Goal: Task Accomplishment & Management: Use online tool/utility

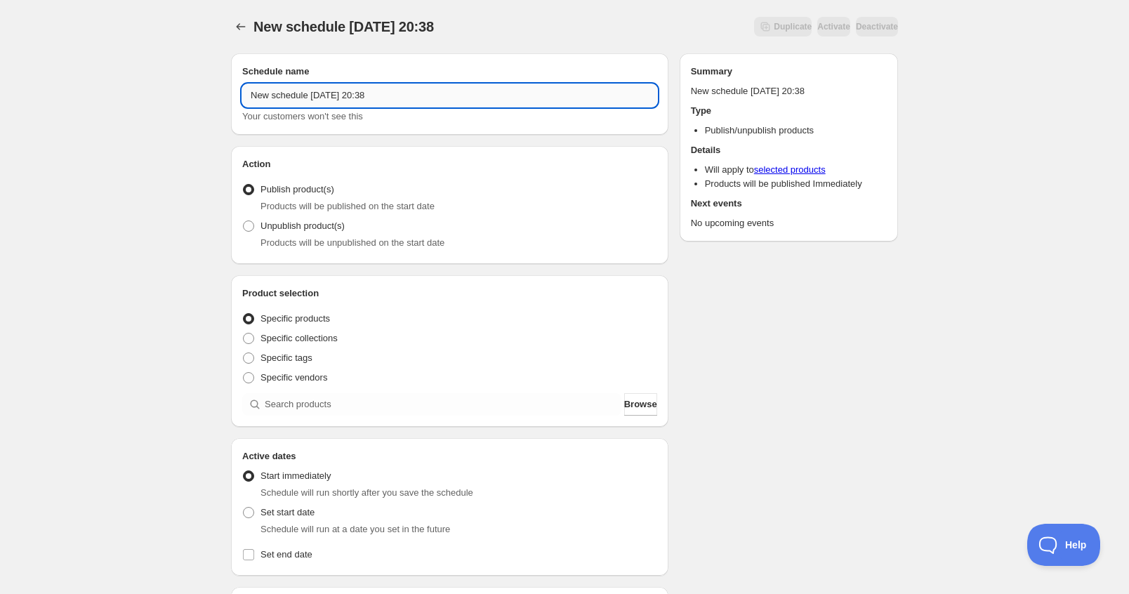
click at [397, 94] on input "New schedule Sep 16 2025 20:38" at bounding box center [449, 95] width 415 height 22
drag, startPoint x: 397, startPoint y: 94, endPoint x: 168, endPoint y: 90, distance: 228.9
click at [168, 90] on div "New schedule Sep 16 2025 20:38. This page is ready New schedule Sep 16 2025 20:…" at bounding box center [564, 535] width 1129 height 1070
paste input "Jujutsu_092025"
type input "Jujutsu_092025"
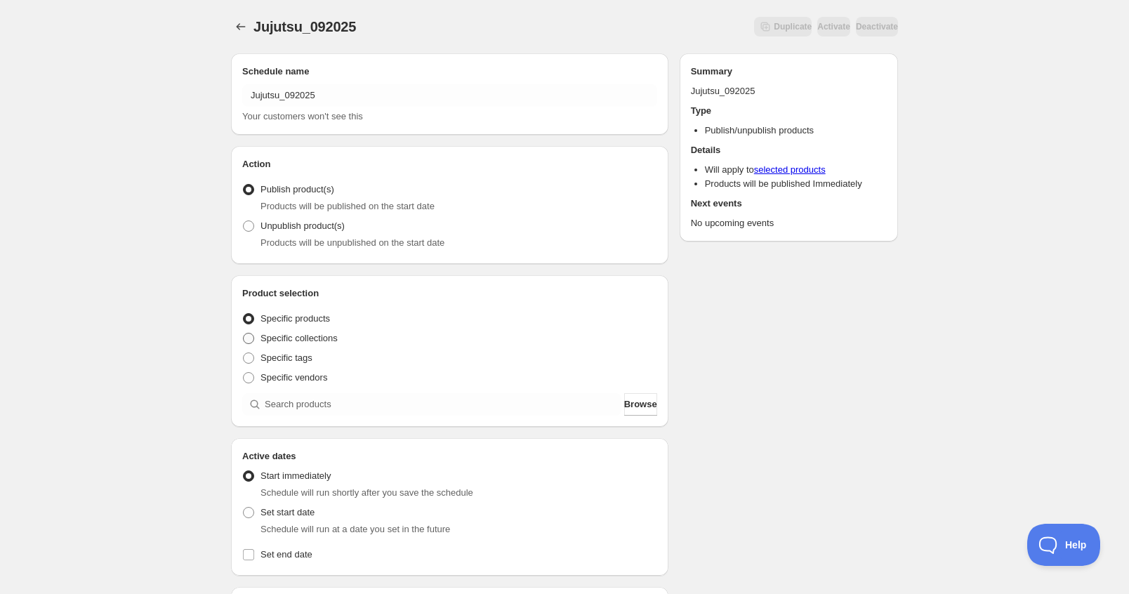
click at [318, 338] on span "Specific collections" at bounding box center [298, 338] width 77 height 11
click at [244, 333] on input "Specific collections" at bounding box center [243, 333] width 1 height 1
radio input "true"
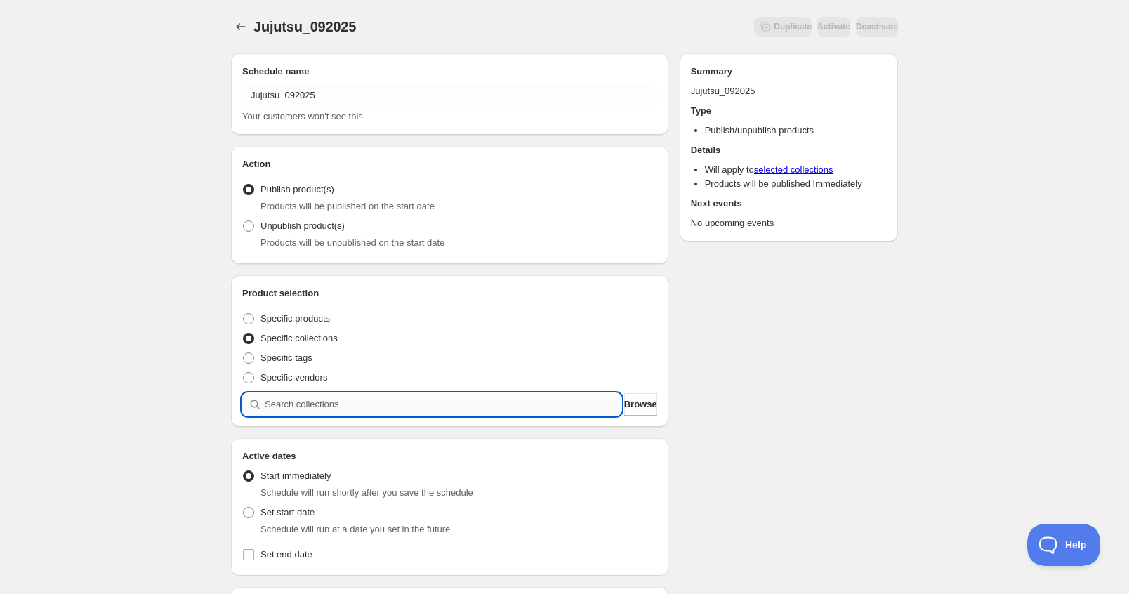
click at [314, 405] on input "search" at bounding box center [443, 404] width 357 height 22
paste input "Jujutsu_092025"
type input "Jujutsu_092025"
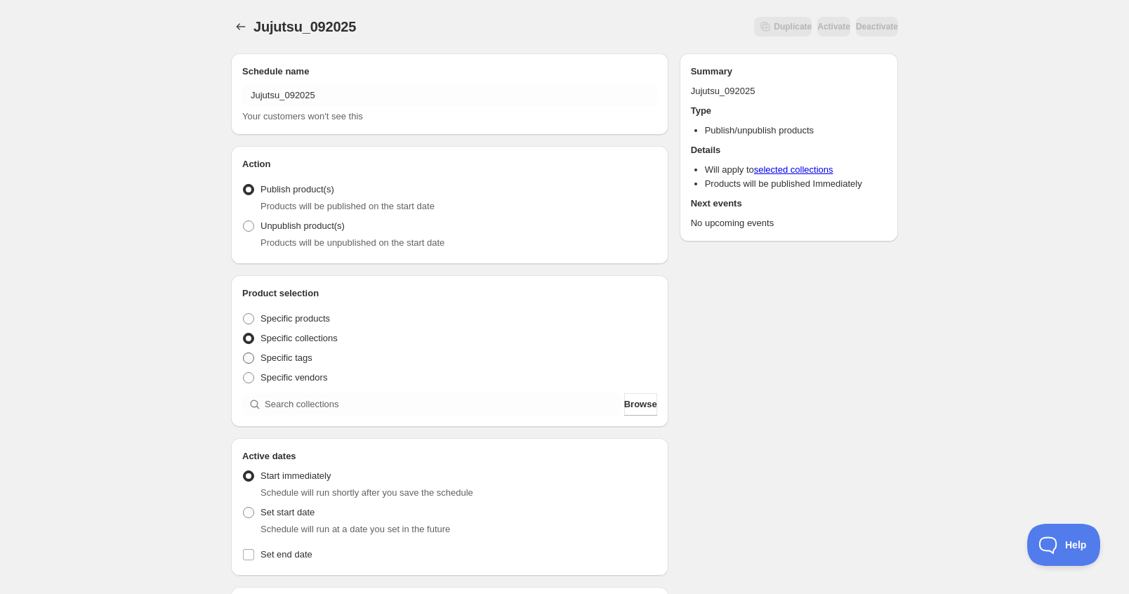
click at [300, 356] on span "Specific tags" at bounding box center [286, 357] width 52 height 11
click at [244, 353] on input "Specific tags" at bounding box center [243, 352] width 1 height 1
radio input "true"
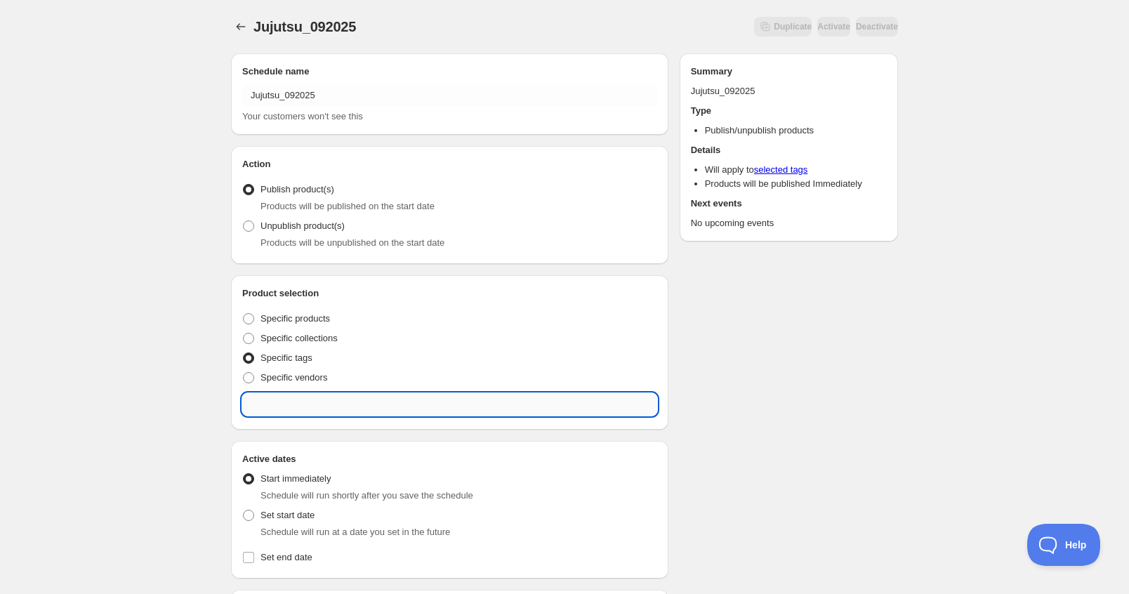
click at [308, 405] on input "text" at bounding box center [449, 404] width 415 height 22
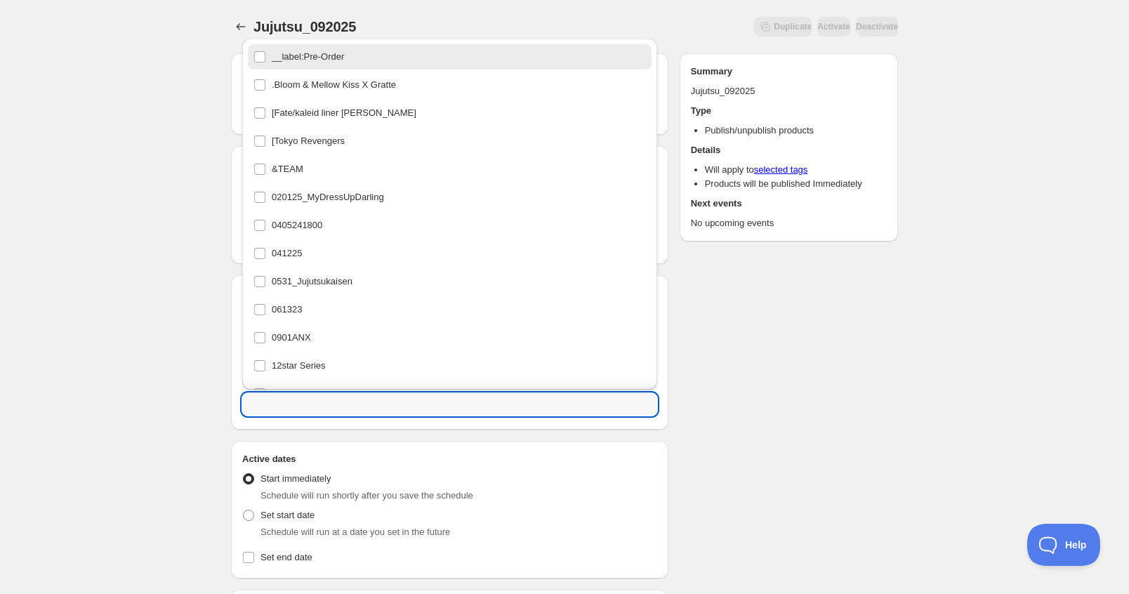
paste input "Jujutsu_092025"
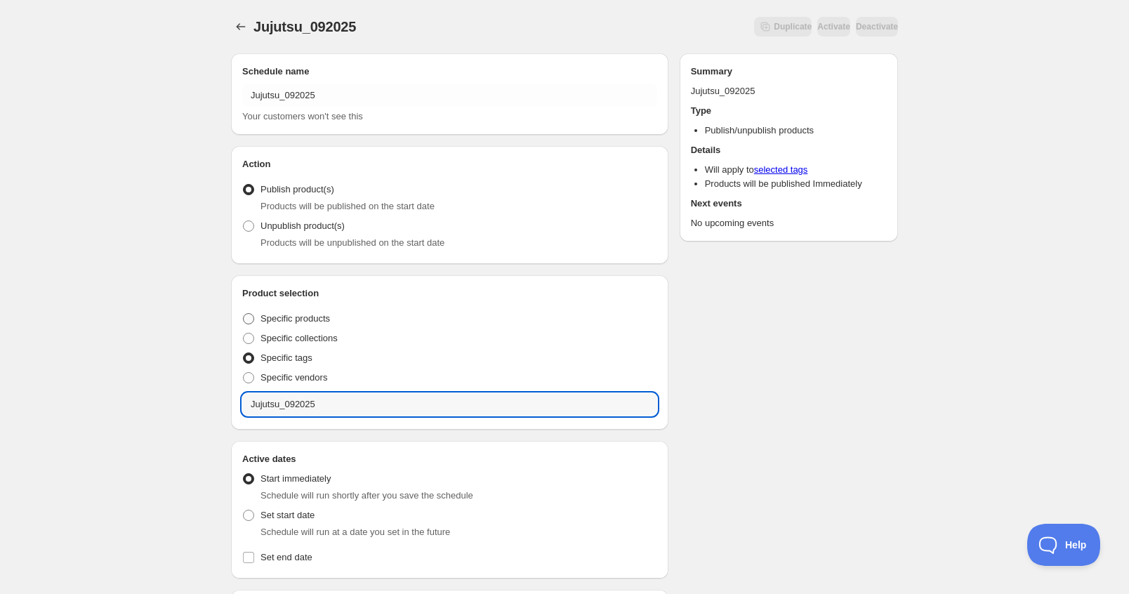
type input "Jujutsu_092025"
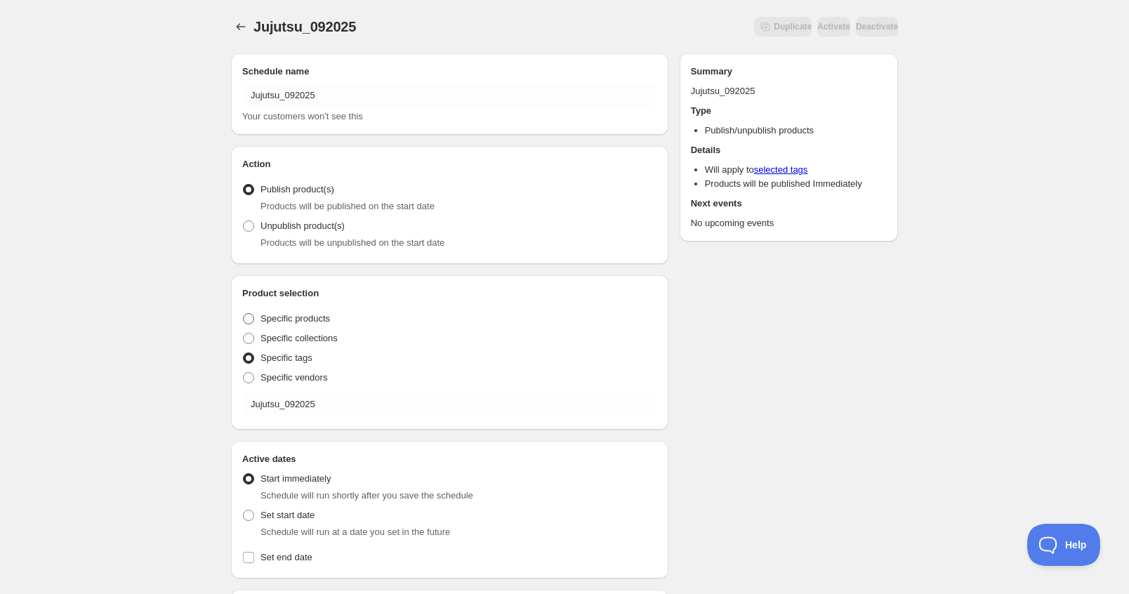
click at [312, 316] on span "Specific products" at bounding box center [294, 318] width 69 height 11
click at [244, 314] on input "Specific products" at bounding box center [243, 313] width 1 height 1
radio input "true"
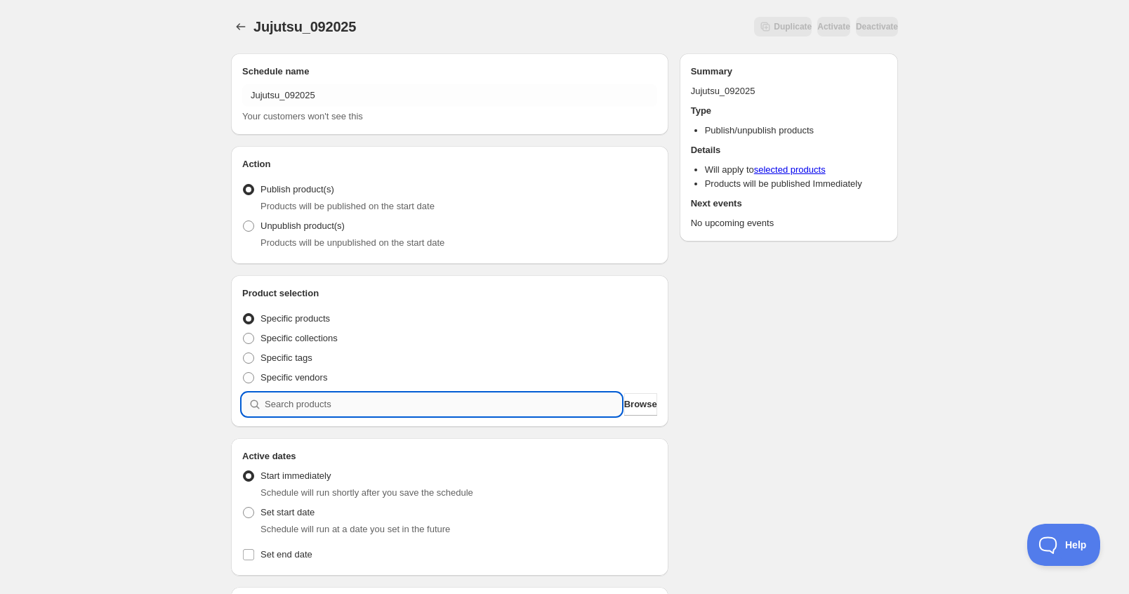
click at [329, 399] on input "search" at bounding box center [443, 404] width 357 height 22
paste input "Jujutsu_092025"
type input "Jujutsu_092025"
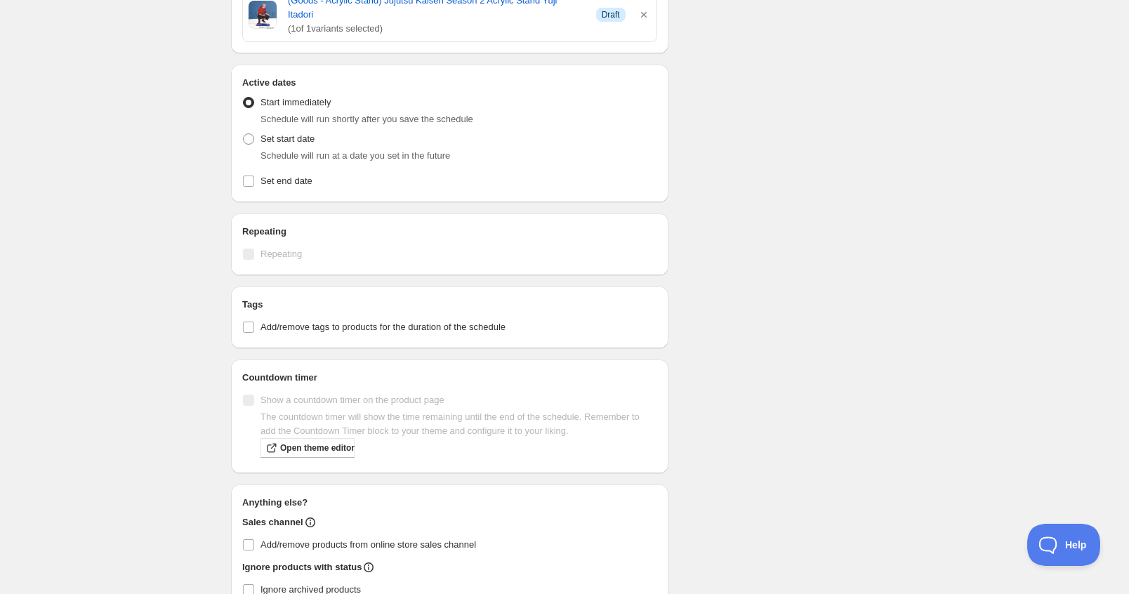
scroll to position [529, 0]
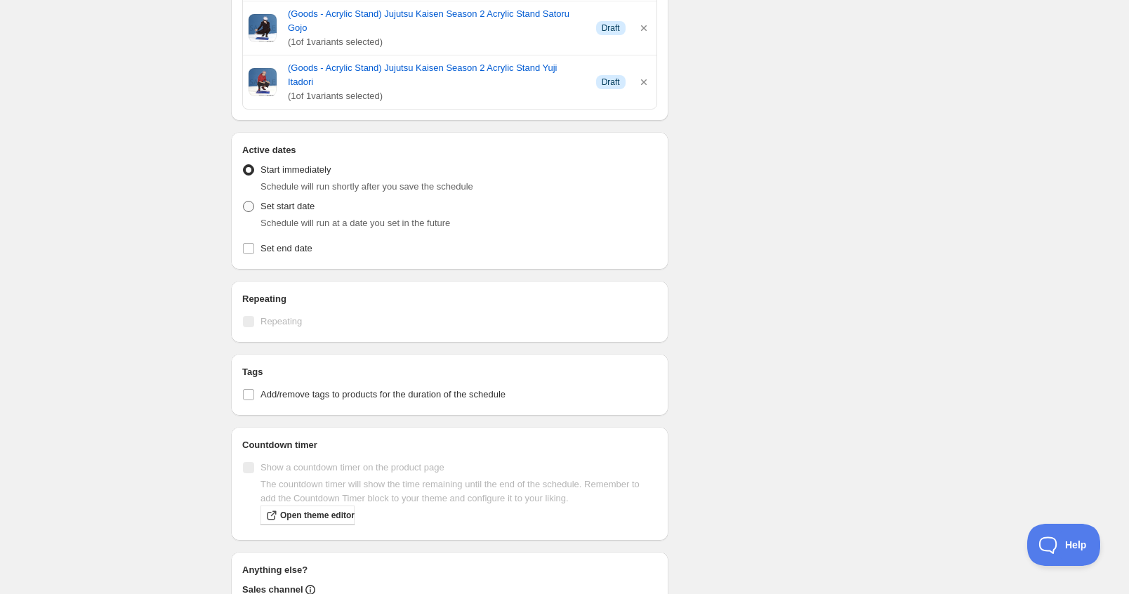
click at [300, 201] on span "Set start date" at bounding box center [287, 206] width 54 height 11
click at [244, 201] on input "Set start date" at bounding box center [243, 201] width 1 height 1
radio input "true"
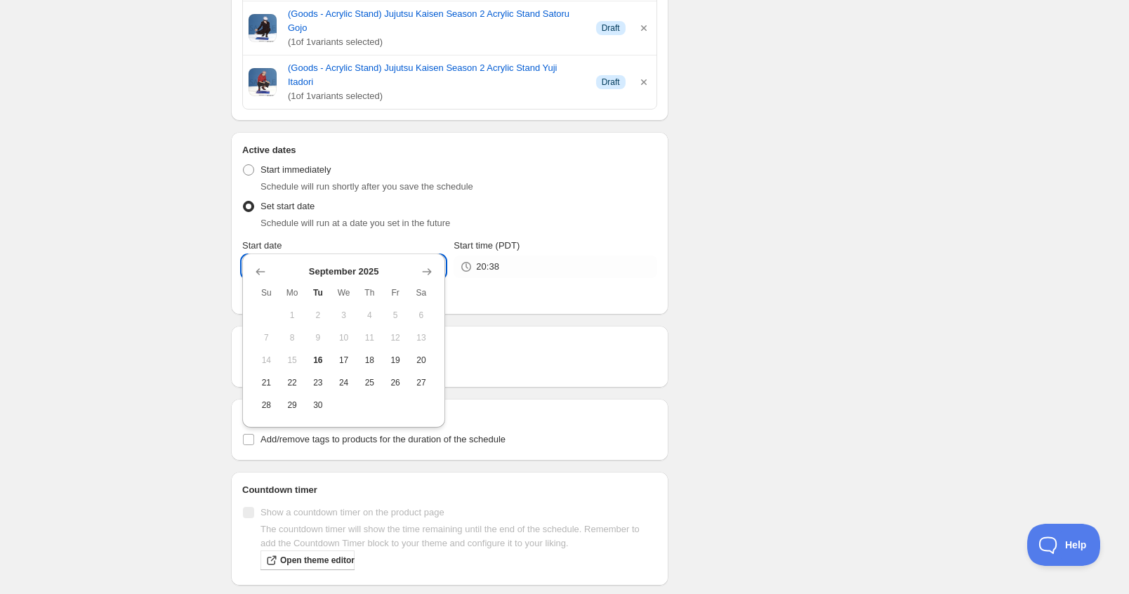
click at [299, 255] on input "2025-09-16" at bounding box center [355, 266] width 180 height 22
click at [424, 362] on span "20" at bounding box center [421, 359] width 15 height 11
type input "2025-09-20"
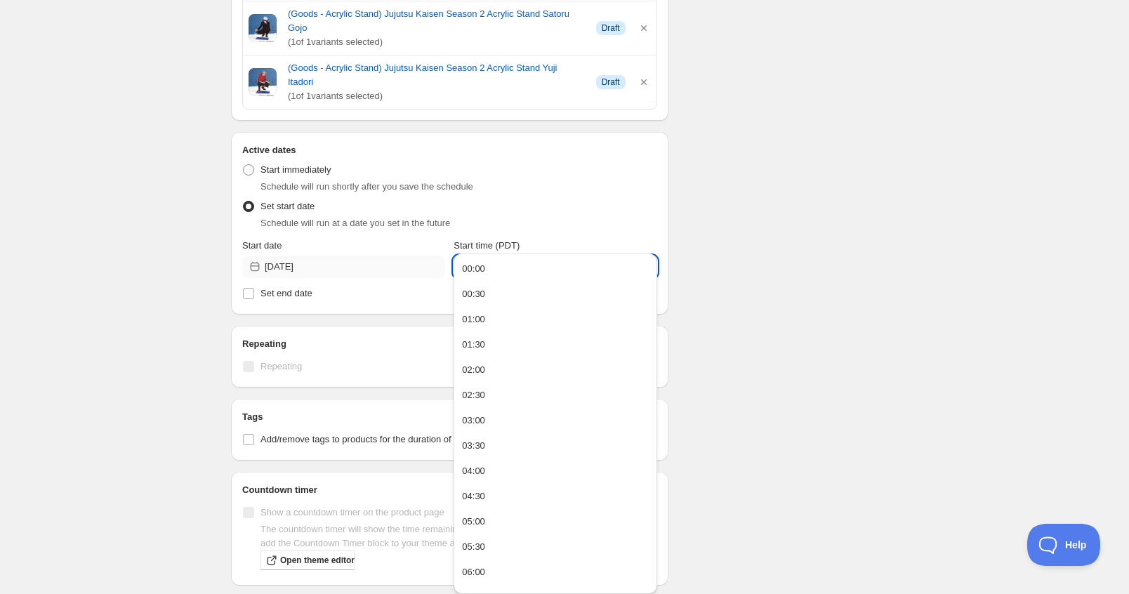
drag, startPoint x: 493, startPoint y: 246, endPoint x: 427, endPoint y: 242, distance: 66.1
click at [427, 244] on div "Start date 2025-09-20 Start time (PDT) 20:38" at bounding box center [449, 258] width 415 height 39
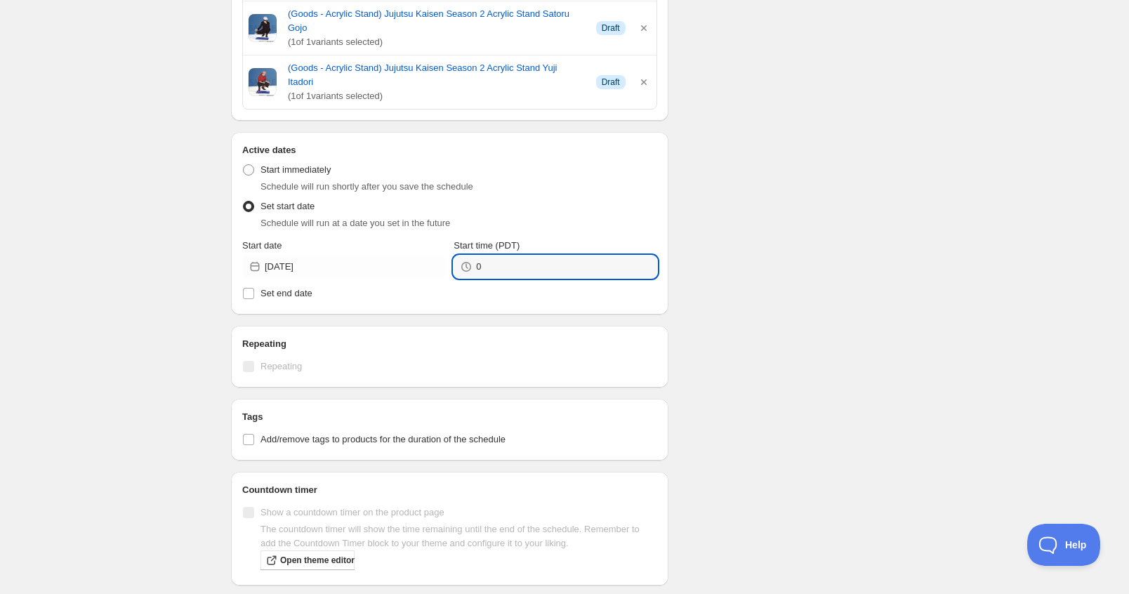
type input "00:00"
click at [717, 238] on div "Schedule name Jujutsu_092025 Your customers won't see this Action Action Publis…" at bounding box center [559, 147] width 678 height 1267
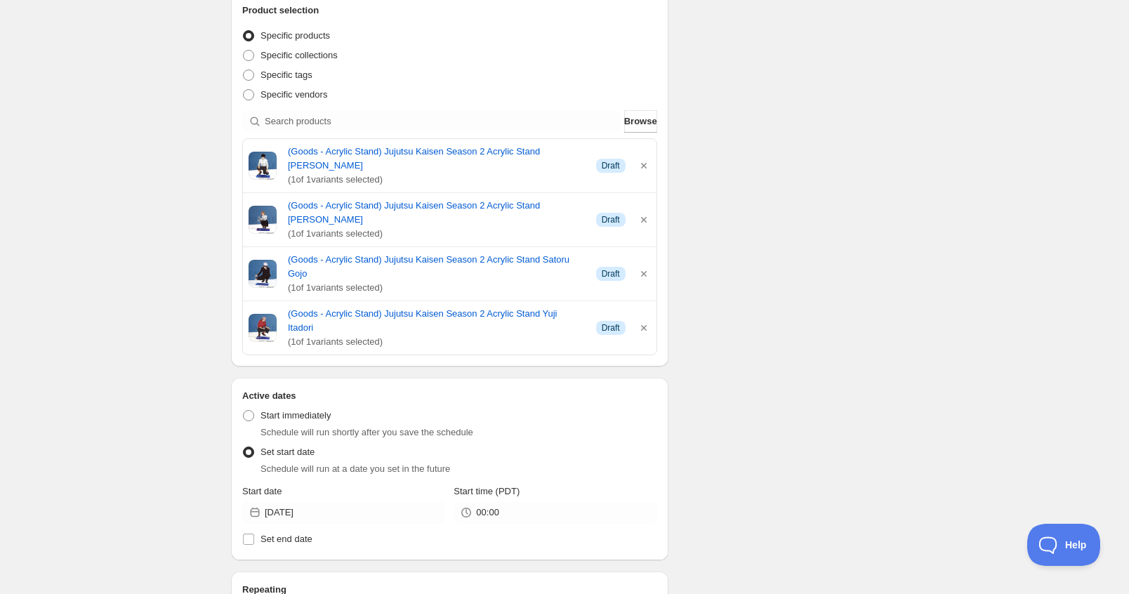
scroll to position [562, 0]
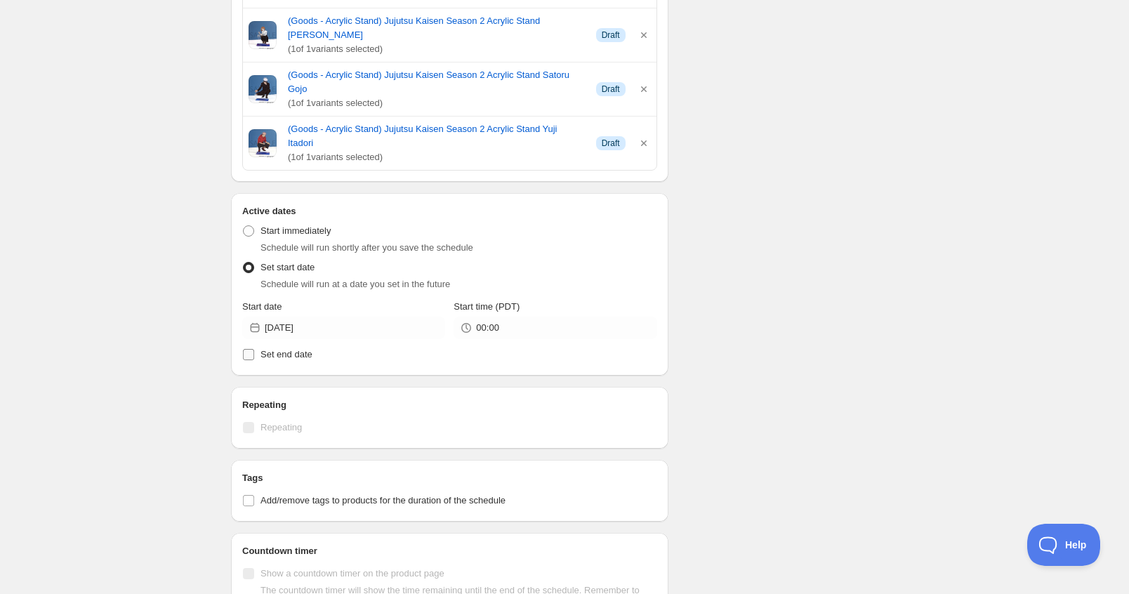
click at [274, 349] on span "Set end date" at bounding box center [286, 354] width 52 height 11
click at [254, 349] on input "Set end date" at bounding box center [248, 354] width 11 height 11
checkbox input "true"
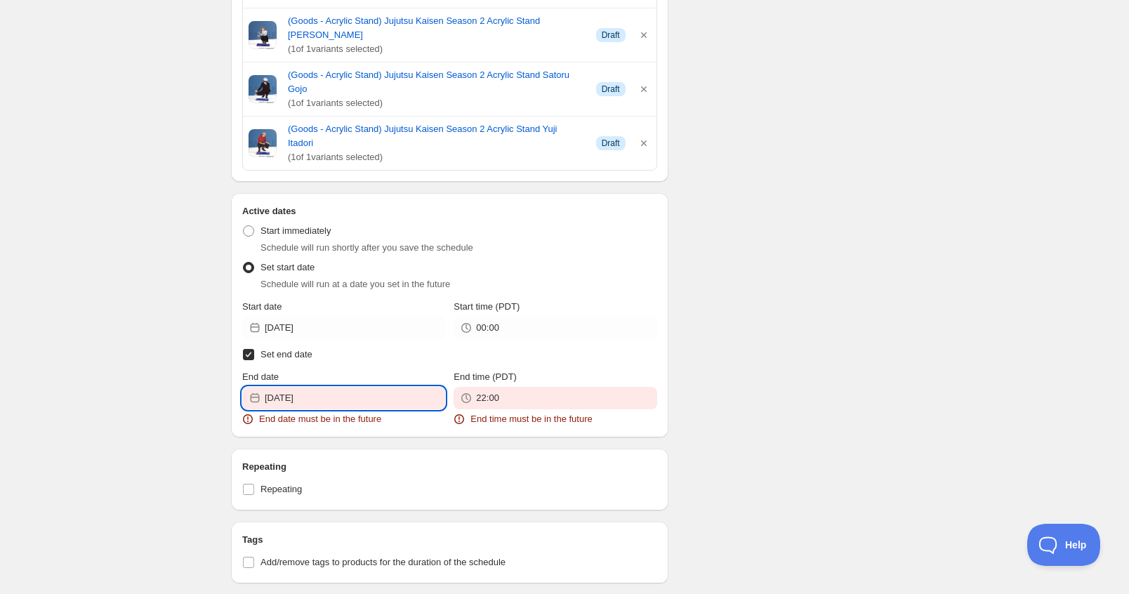
click at [324, 387] on input "2025-09-15" at bounding box center [355, 398] width 180 height 22
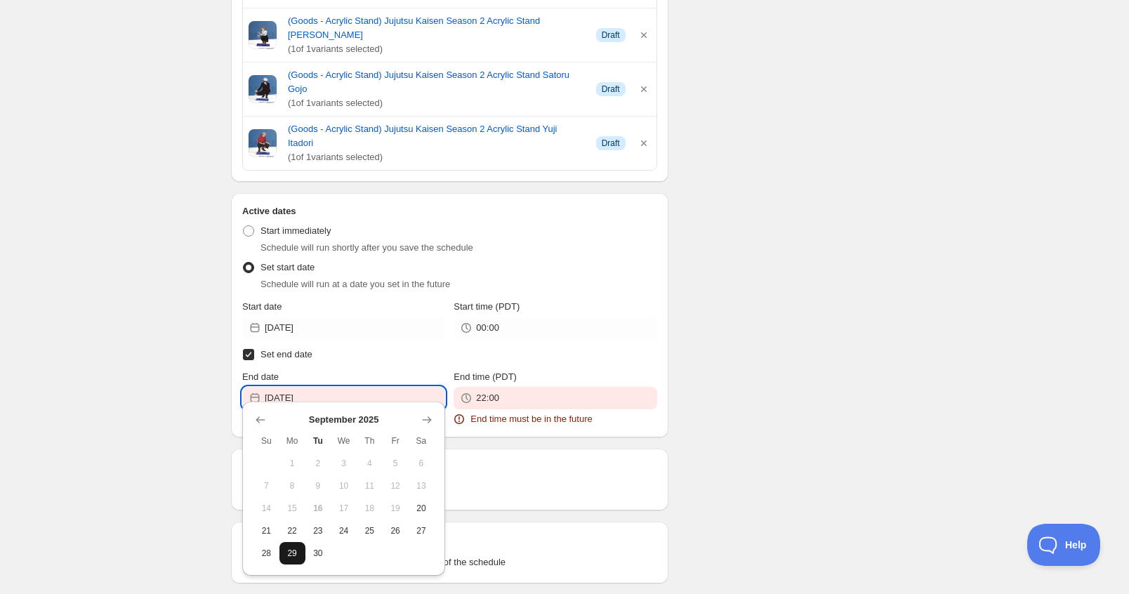
click at [302, 559] on button "29" at bounding box center [292, 553] width 26 height 22
type input "2025-09-29"
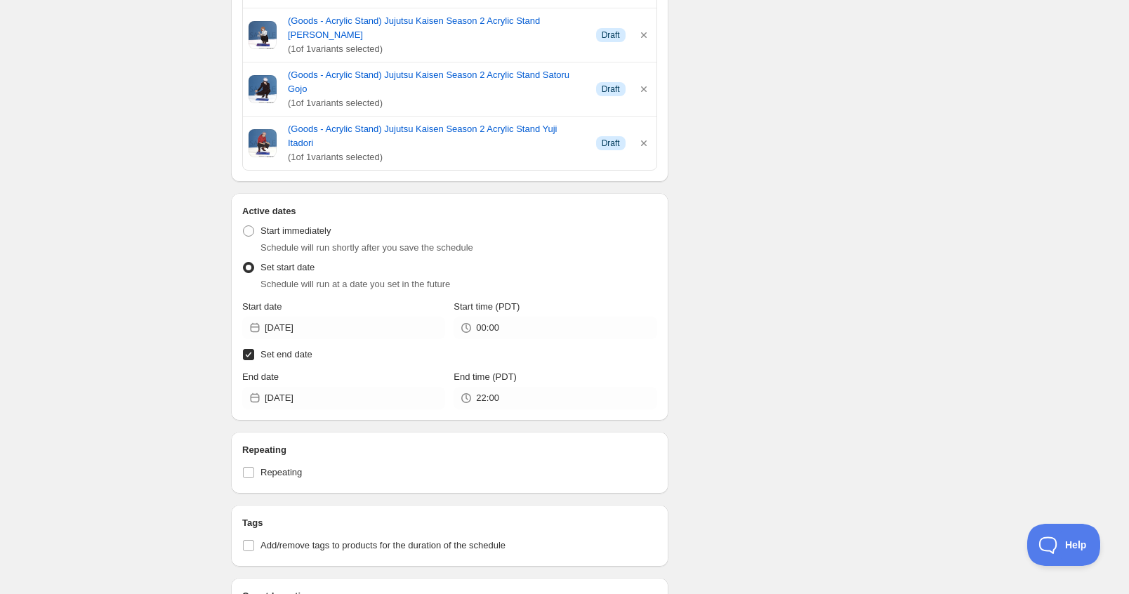
click at [278, 347] on span "Set end date" at bounding box center [286, 354] width 52 height 14
click at [254, 349] on input "Set end date" at bounding box center [248, 354] width 11 height 11
checkbox input "false"
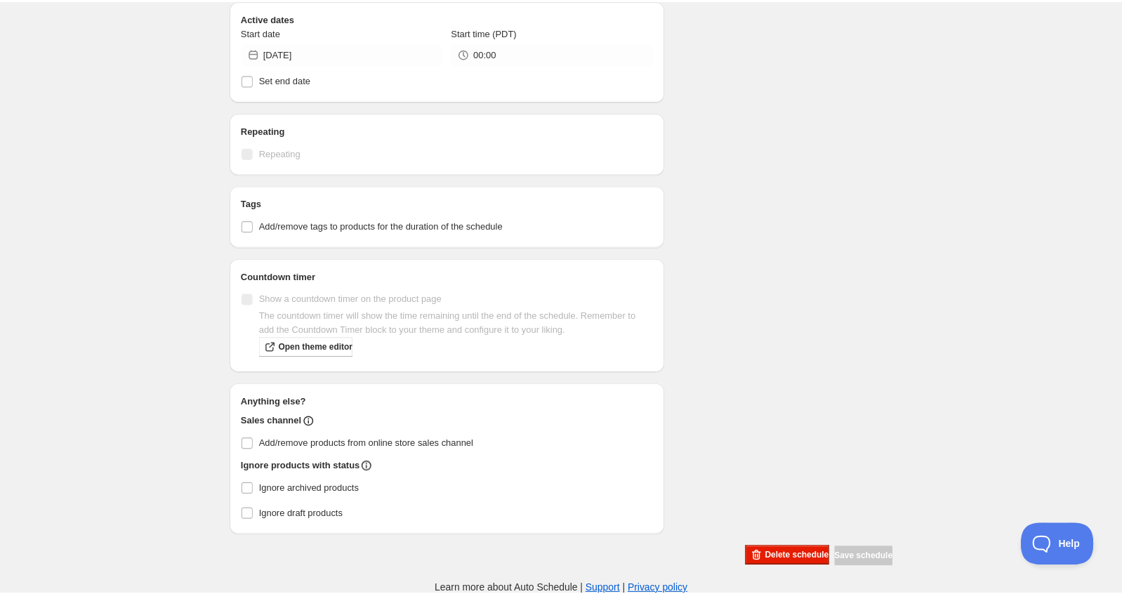
scroll to position [467, 0]
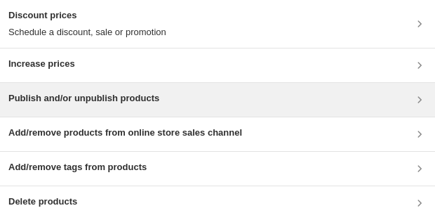
click at [215, 44] on div "Publish and/or unpublish products" at bounding box center [217, 99] width 418 height 17
